Goal: Register for event/course

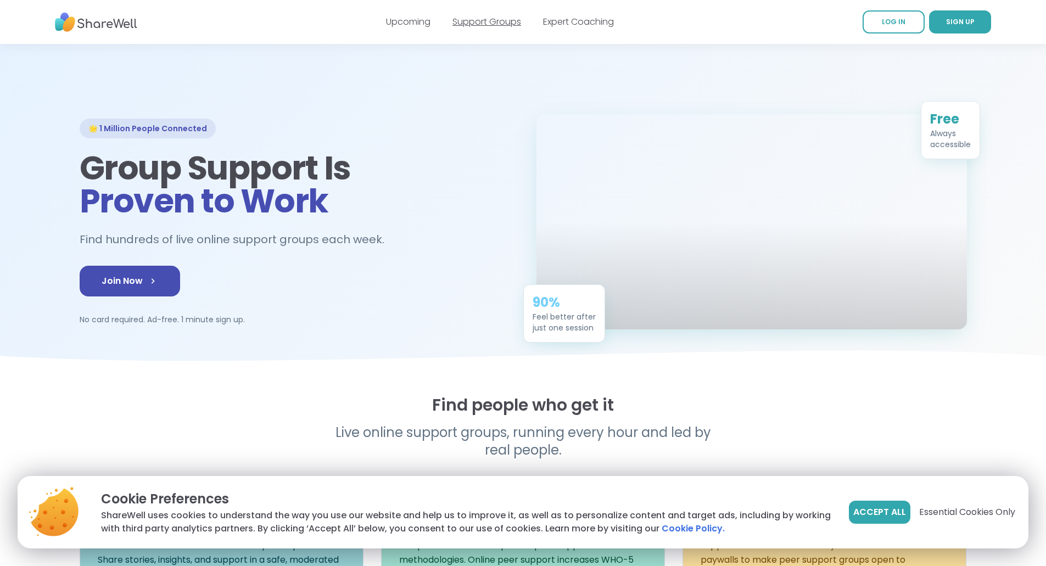
click at [502, 20] on link "Support Groups" at bounding box center [486, 21] width 69 height 13
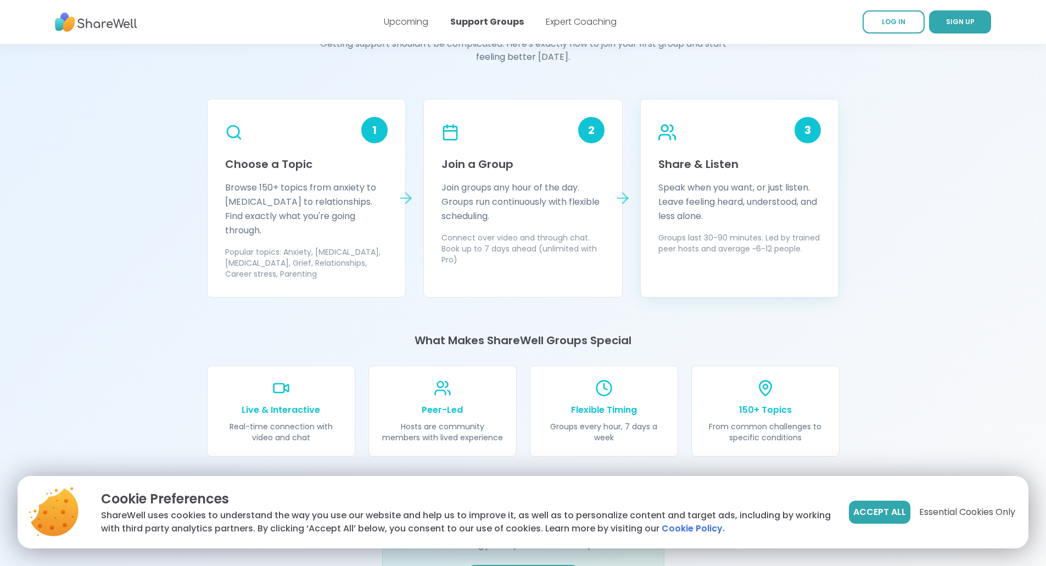
scroll to position [933, 0]
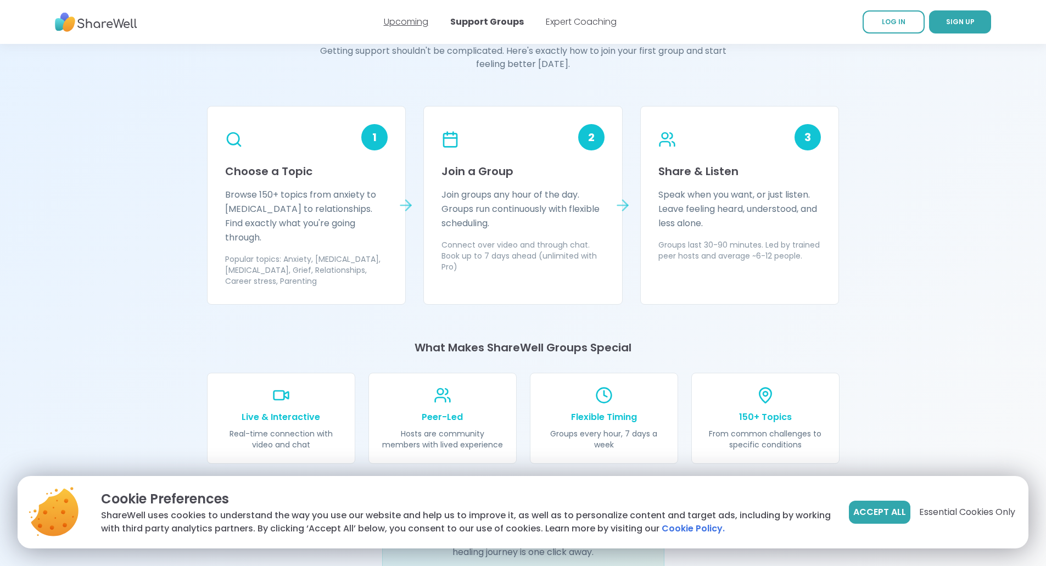
click at [414, 18] on link "Upcoming" at bounding box center [406, 21] width 44 height 13
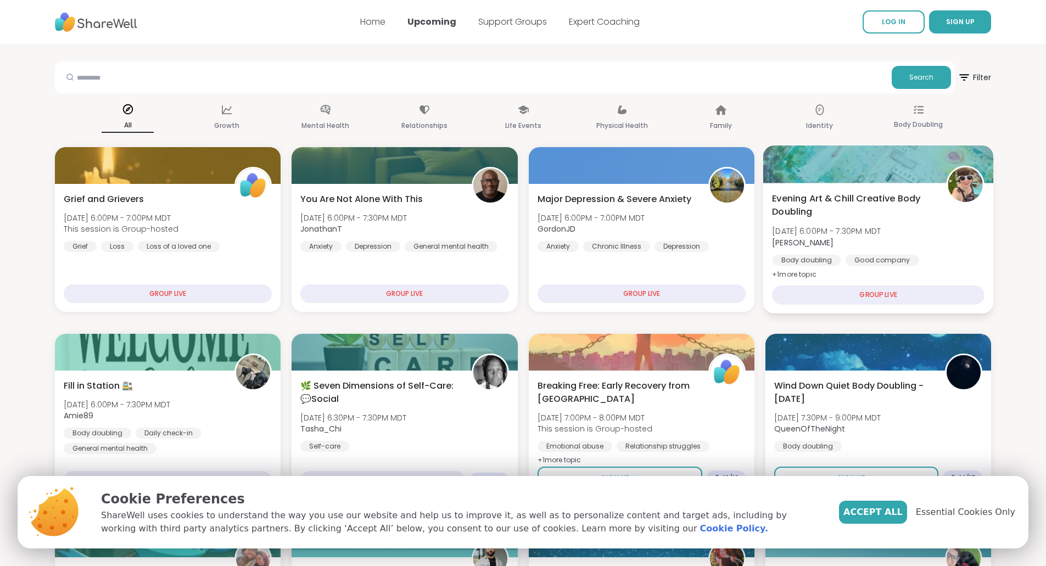
click at [901, 181] on div at bounding box center [878, 163] width 230 height 37
click at [907, 516] on span "Accept All" at bounding box center [880, 512] width 59 height 13
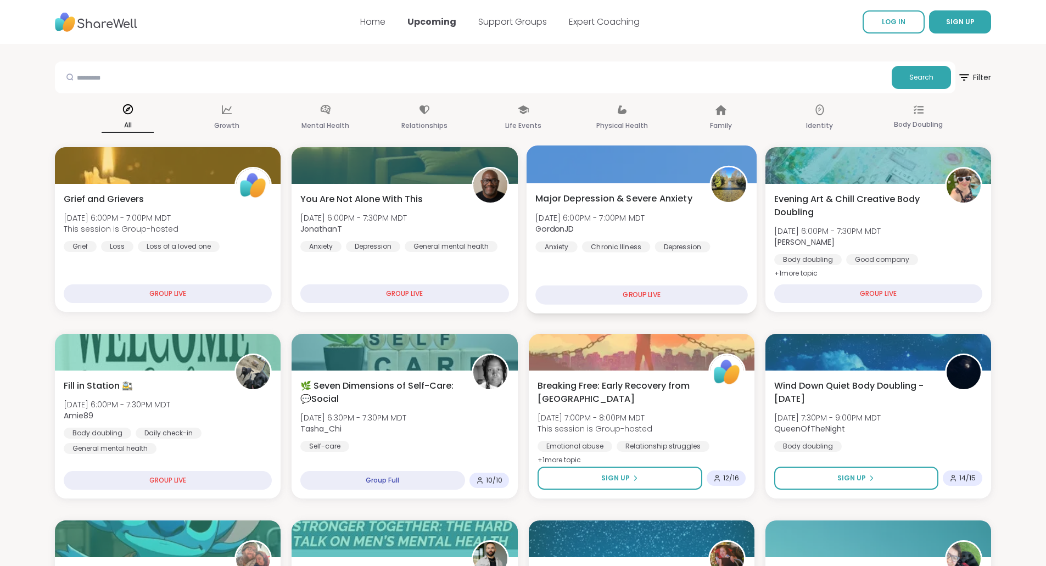
click at [611, 198] on span "Major Depression & Severe Anxiety" at bounding box center [613, 198] width 157 height 13
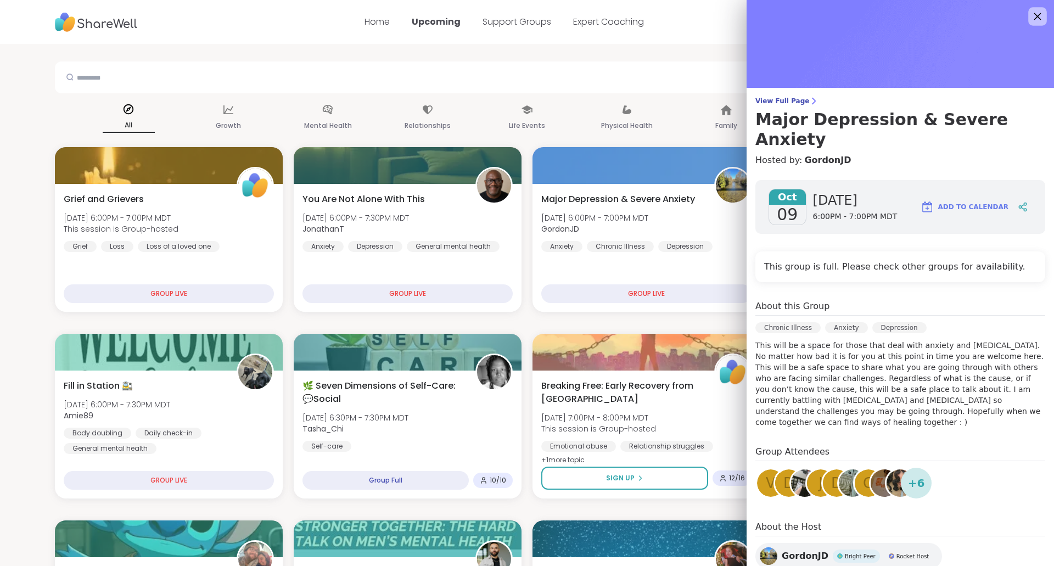
click at [1030, 19] on icon at bounding box center [1037, 16] width 14 height 14
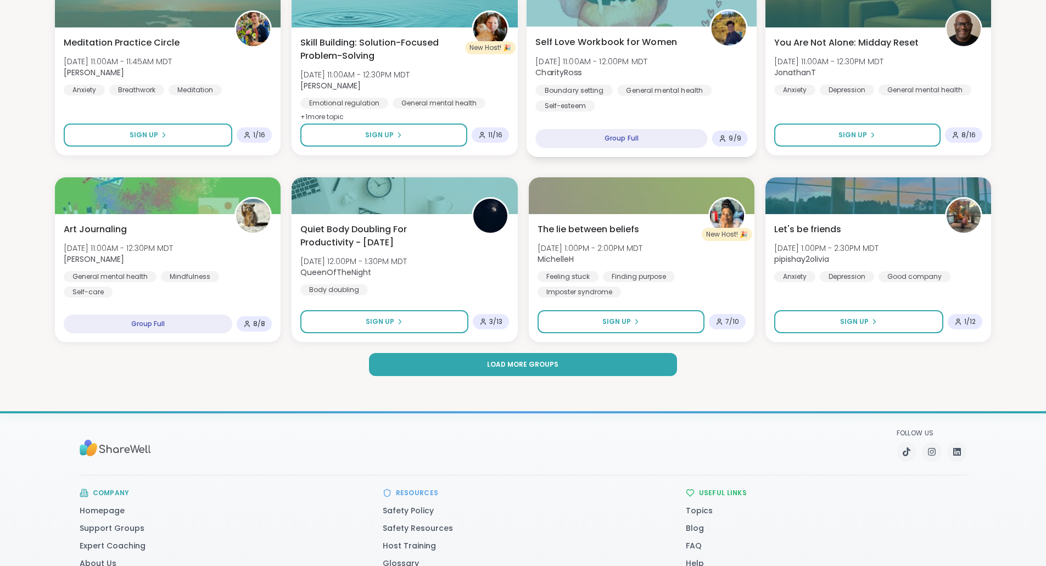
scroll to position [1482, 0]
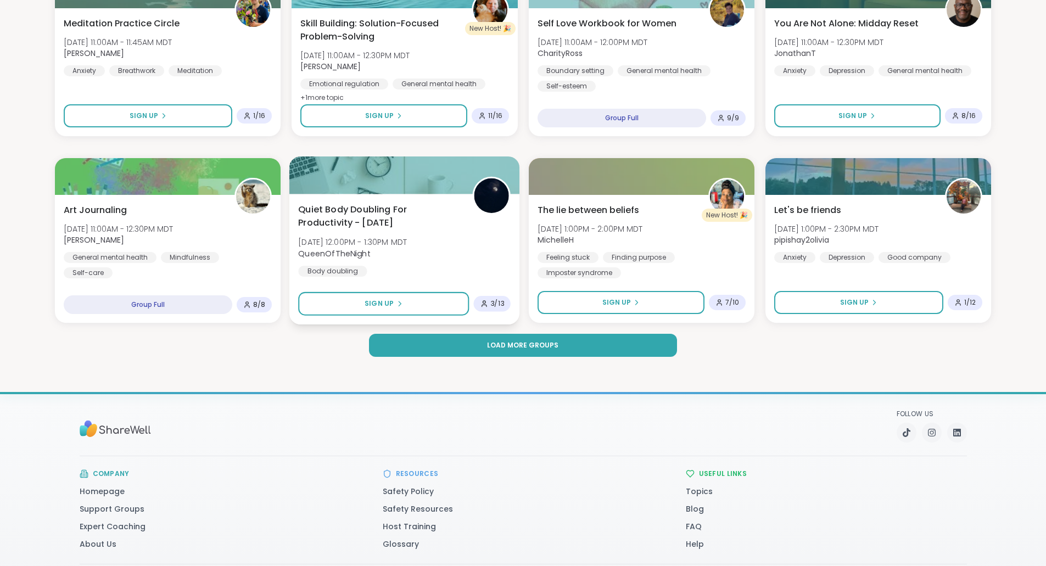
click at [415, 235] on div "Quiet Body Doubling For Productivity - [DATE] [DATE] 12:00PM - 1:30PM MDT Queen…" at bounding box center [404, 240] width 212 height 74
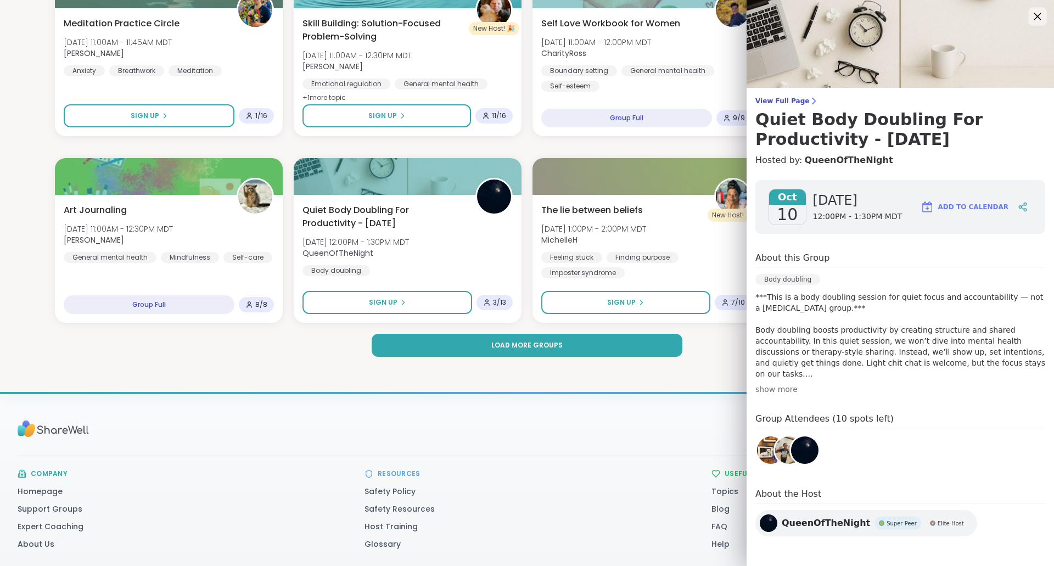
click at [1030, 19] on icon at bounding box center [1037, 16] width 14 height 14
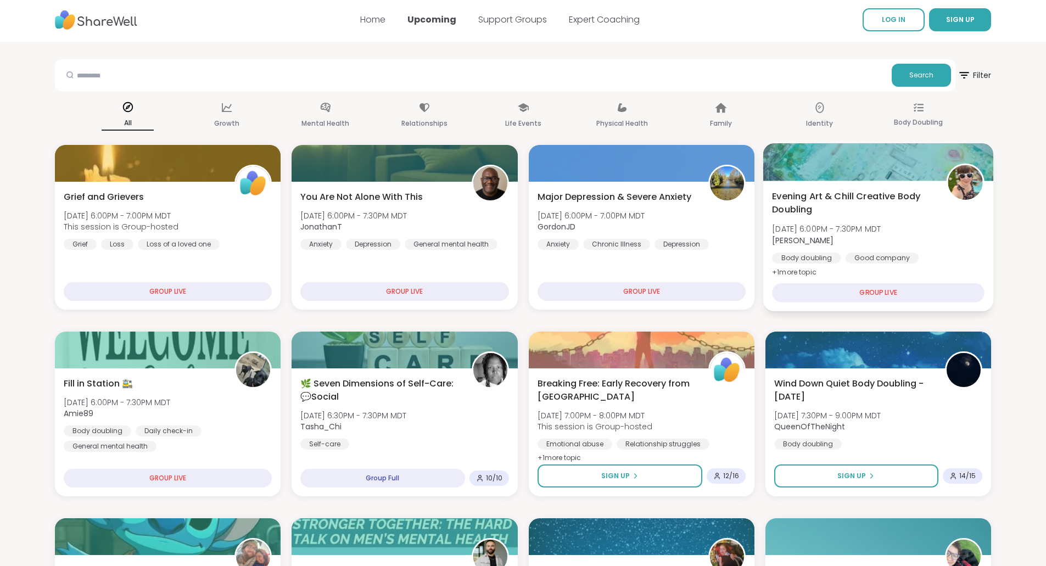
scroll to position [0, 0]
